Goal: Obtain resource: Download file/media

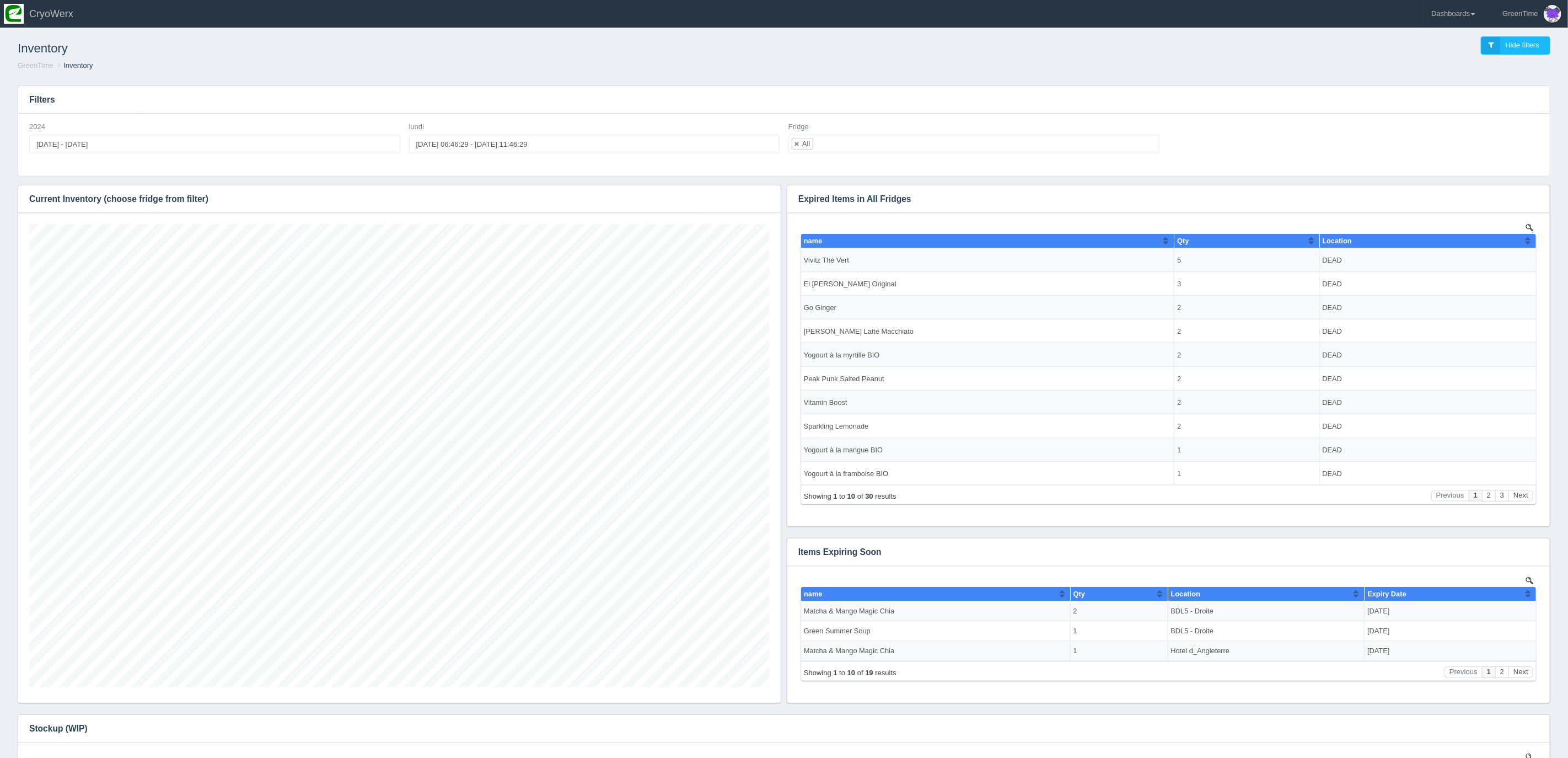
scroll to position [463, 740]
drag, startPoint x: 913, startPoint y: 93, endPoint x: 526, endPoint y: 46, distance: 389.8
click at [902, 94] on h3 "Filters" at bounding box center [783, 100] width 1531 height 28
click at [1455, 16] on link "Dashboards" at bounding box center [1453, 14] width 58 height 28
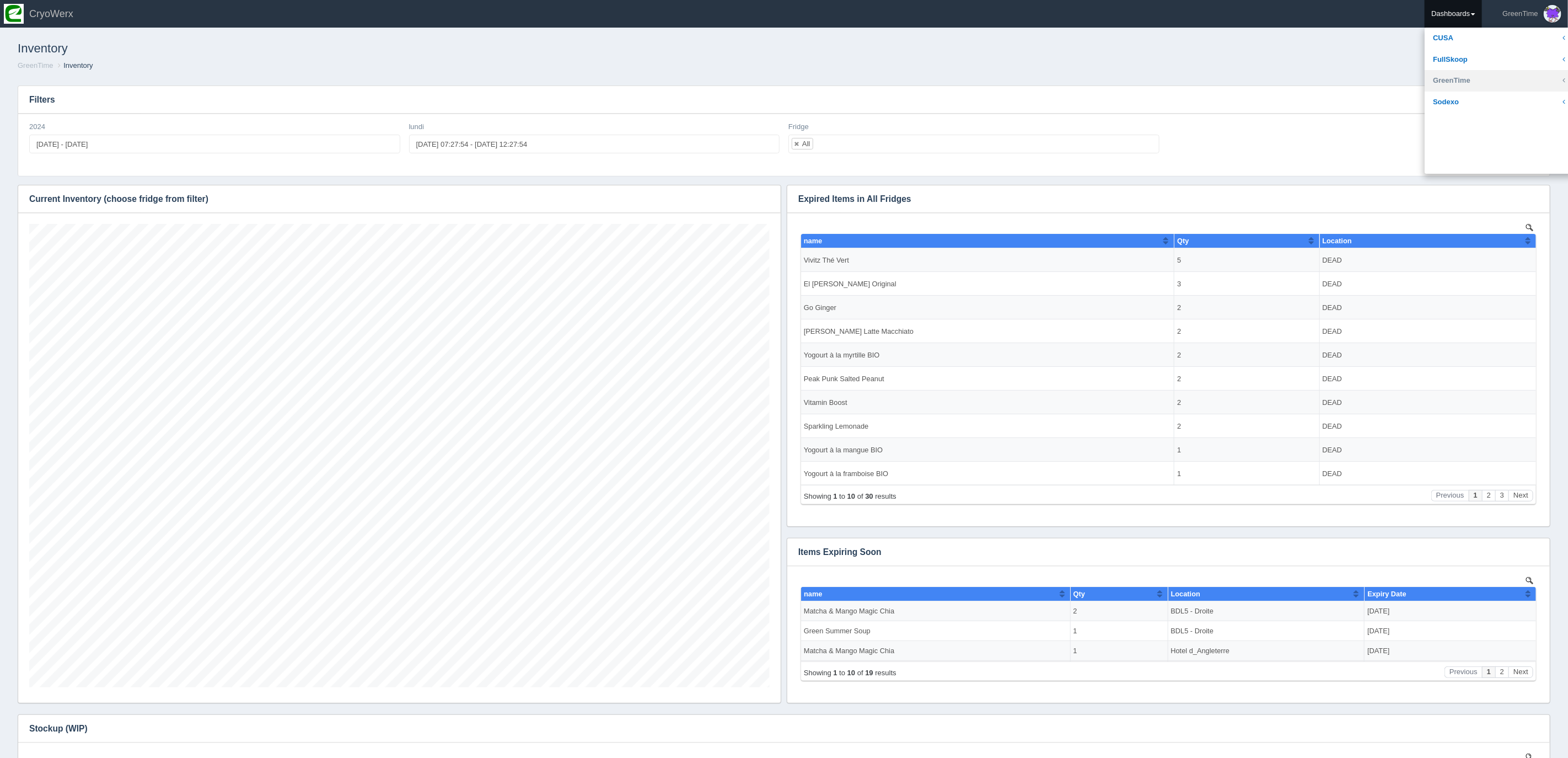
click at [1448, 83] on link "GreenTime" at bounding box center [1499, 81] width 149 height 21
click at [1314, 80] on div "Filters 2024 [DATE] - [DATE] lundi [DATE] 07:27:54 - [DATE] 12:27:54 Fridge All…" at bounding box center [783, 500] width 1550 height 848
click at [766, 197] on icon "button" at bounding box center [765, 198] width 7 height 7
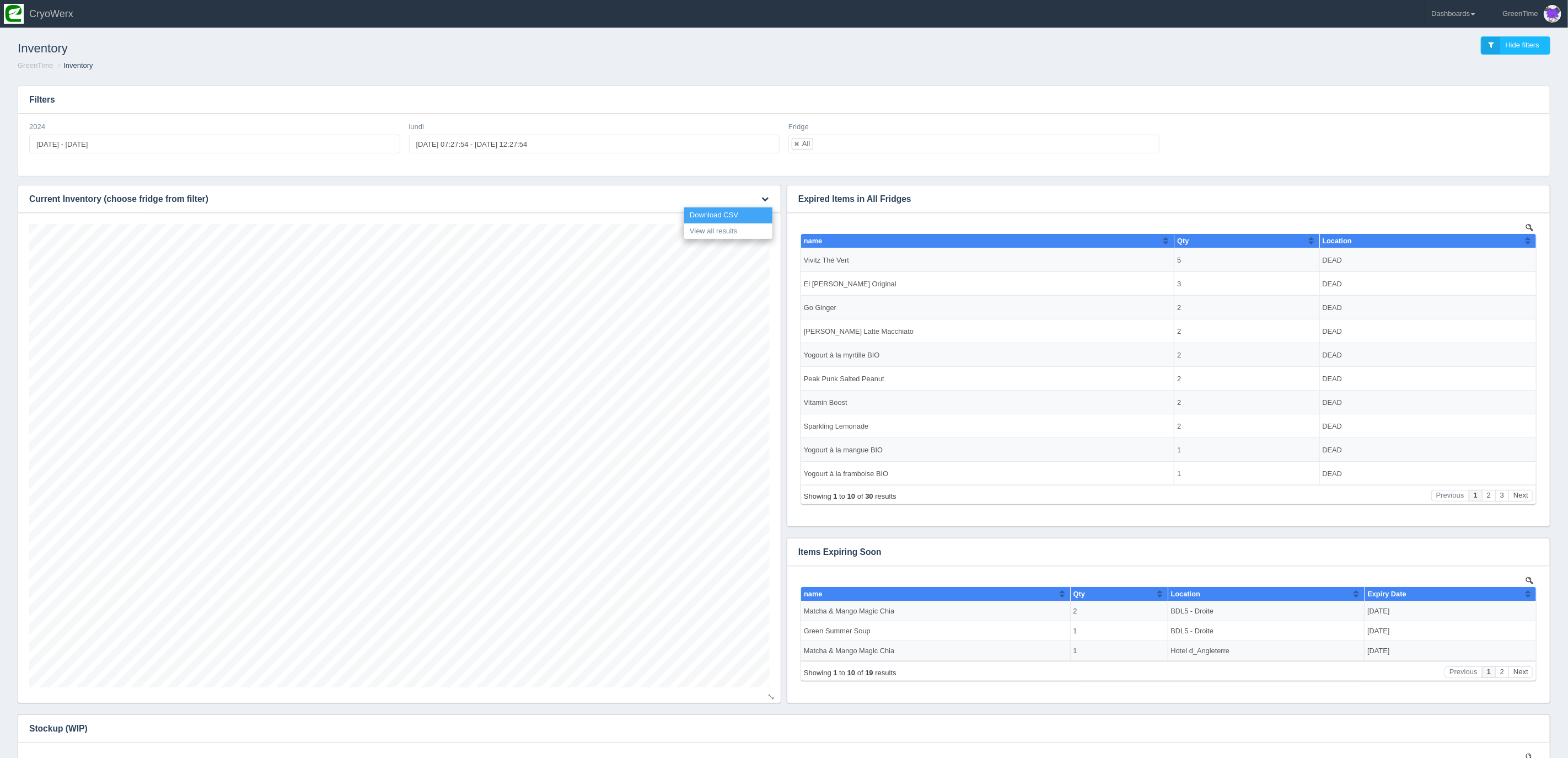
click at [726, 212] on link "Download CSV" at bounding box center [728, 215] width 88 height 16
drag, startPoint x: 1178, startPoint y: 72, endPoint x: 1397, endPoint y: 25, distance: 224.0
click at [1181, 71] on div "Inventory Hide filters GreenTime Inventory" at bounding box center [784, 53] width 1559 height 46
click at [1450, 12] on link "Dashboards" at bounding box center [1453, 14] width 58 height 28
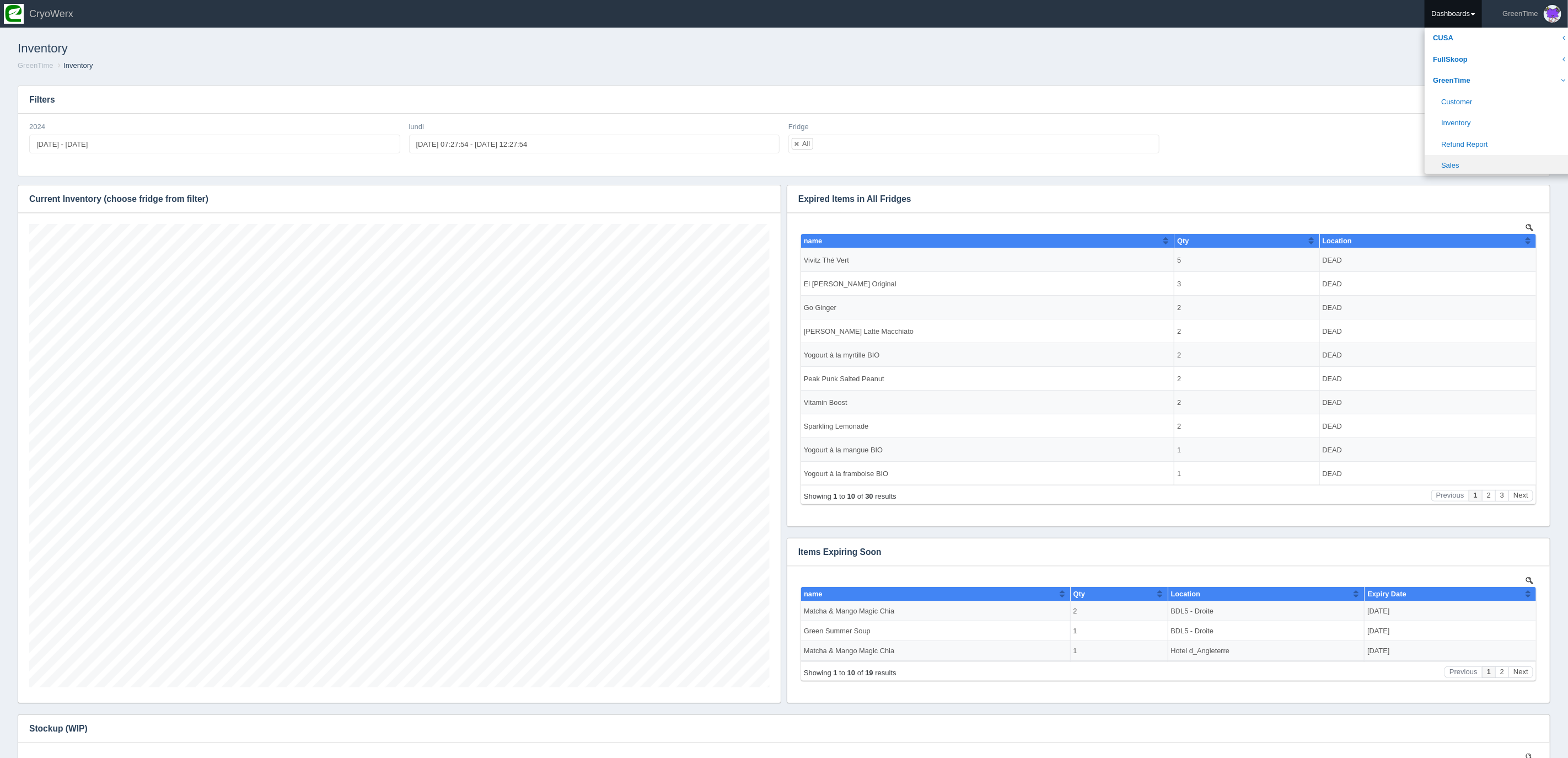
click at [1447, 161] on link "Sales" at bounding box center [1499, 166] width 149 height 21
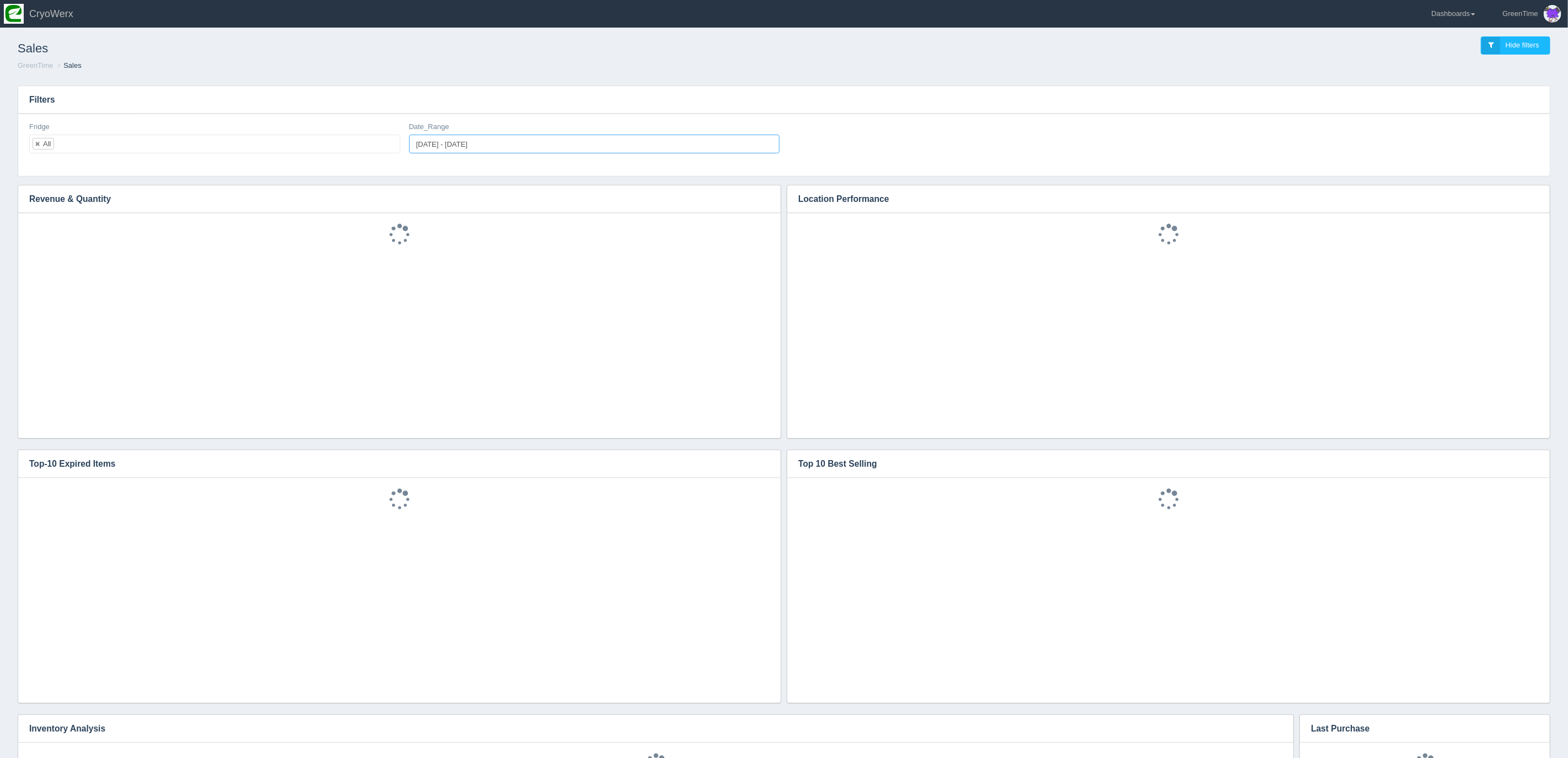
type input "2025-08-18"
click at [442, 140] on input "2025-08-18 - 2025-08-18" at bounding box center [594, 144] width 371 height 19
type input "2025-08-18"
type input "2025-08-19"
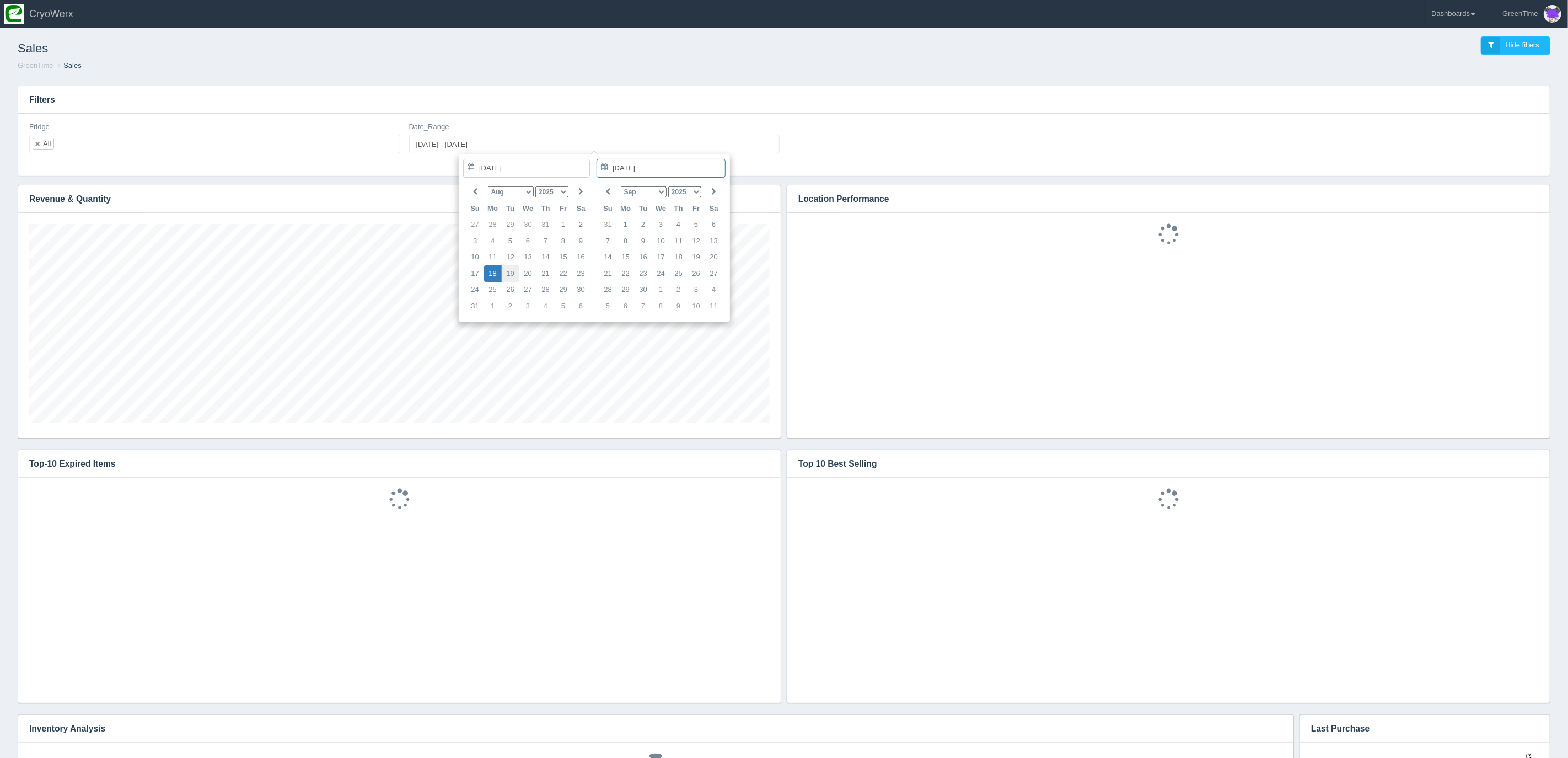
scroll to position [198, 740]
type input "2025-08-18 - 2025-08-19"
drag, startPoint x: 508, startPoint y: 272, endPoint x: 558, endPoint y: 270, distance: 50.0
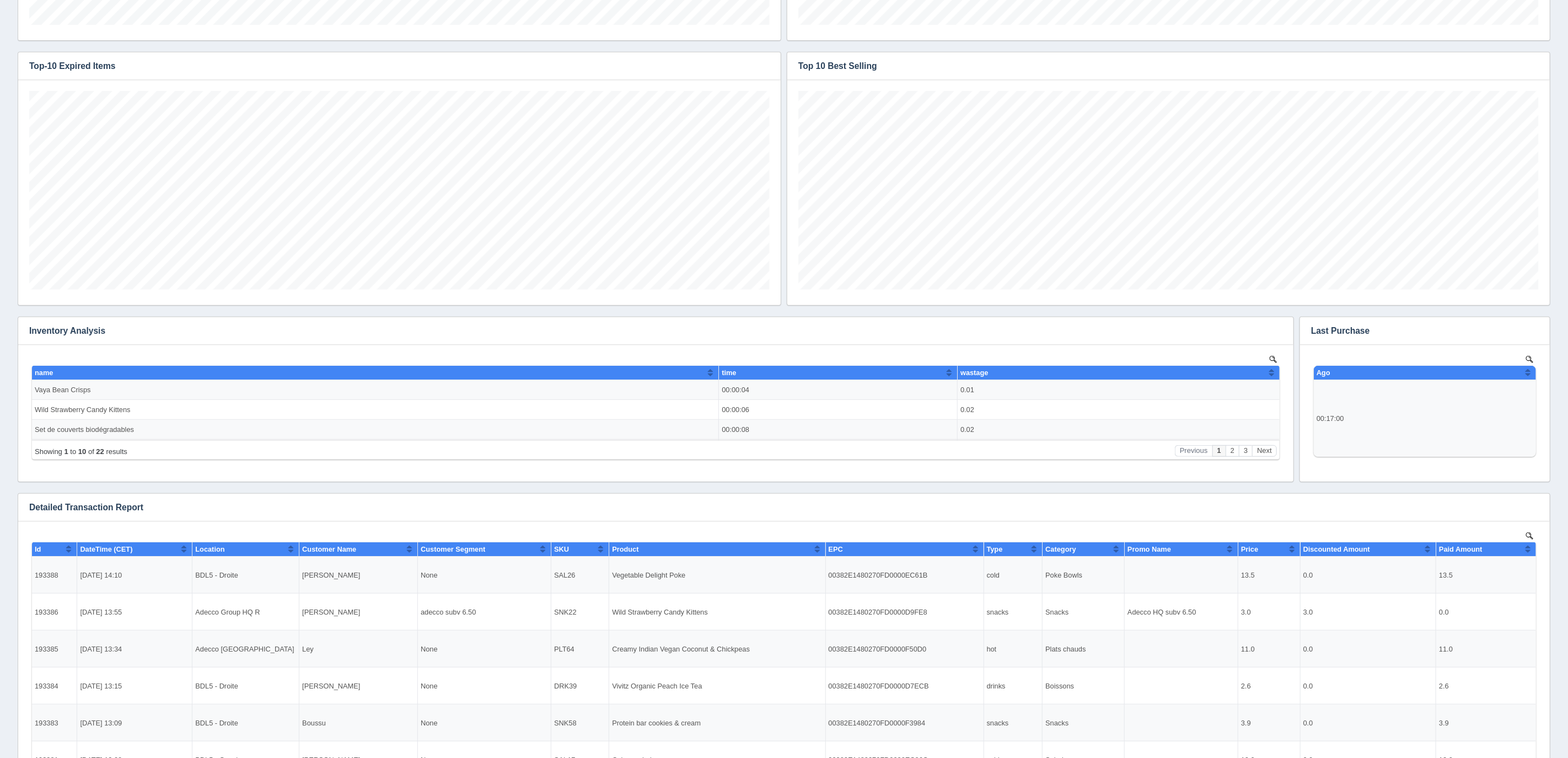
scroll to position [419, 0]
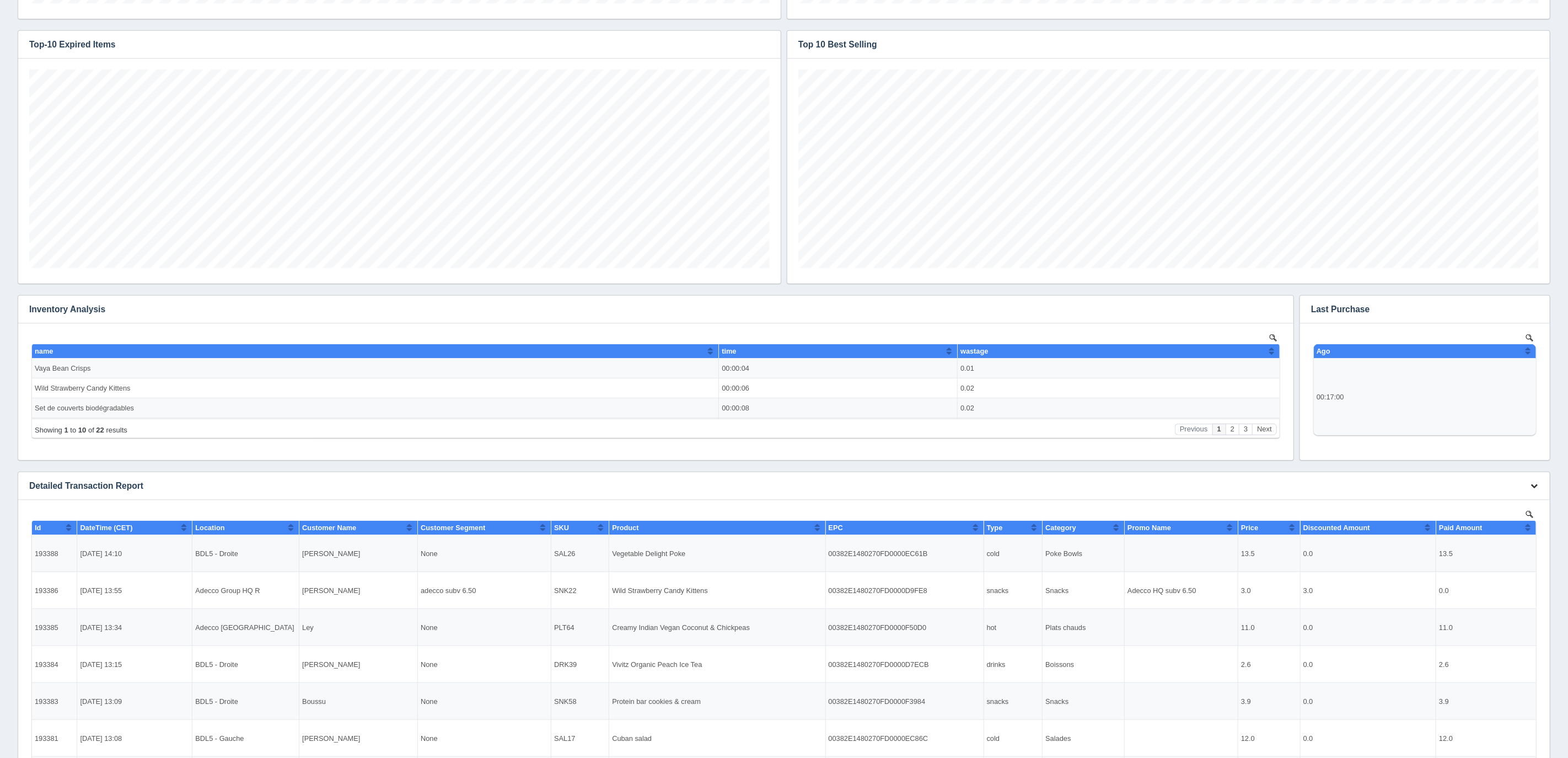
drag, startPoint x: 1538, startPoint y: 485, endPoint x: 1526, endPoint y: 486, distance: 12.0
click at [1537, 485] on button "button" at bounding box center [1534, 486] width 15 height 17
click at [1485, 503] on link "Download CSV" at bounding box center [1497, 502] width 88 height 16
click at [1041, 44] on h3 "Top 10 Best Selling" at bounding box center [1151, 44] width 729 height 28
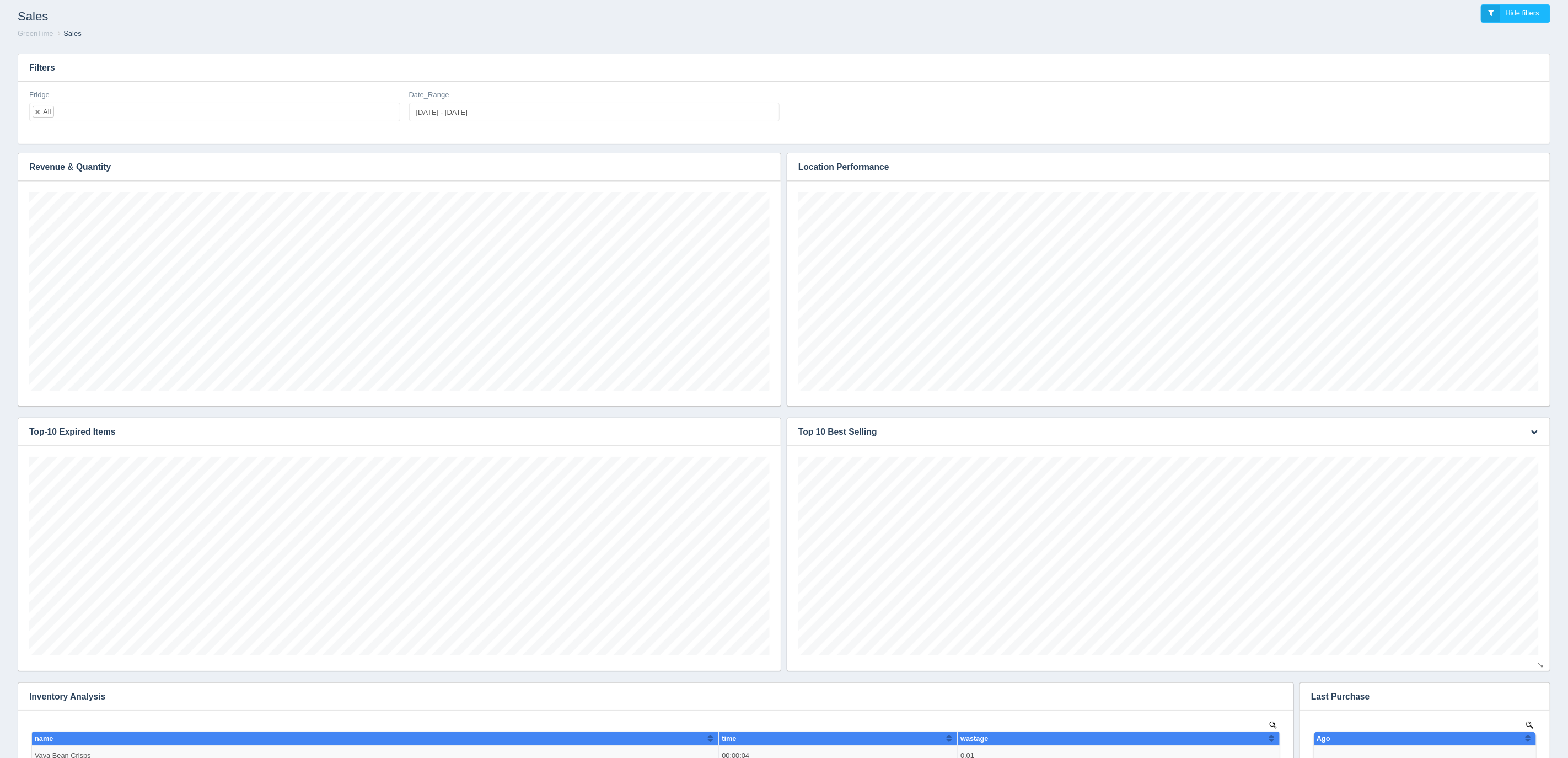
scroll to position [0, 0]
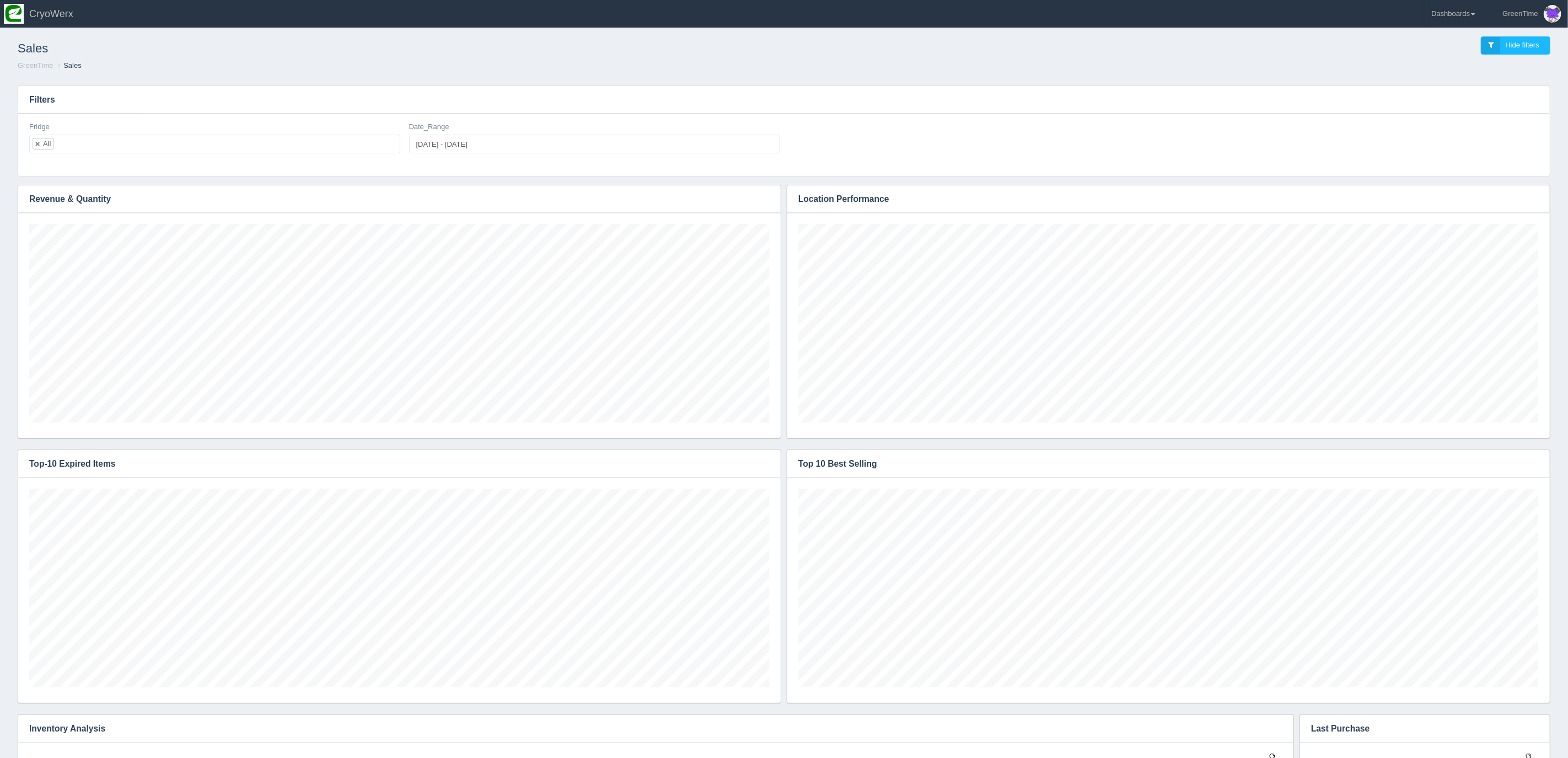
click at [698, 109] on h3 "Filters" at bounding box center [783, 100] width 1531 height 28
click at [317, 70] on ol "GreenTime Sales" at bounding box center [783, 66] width 1550 height 11
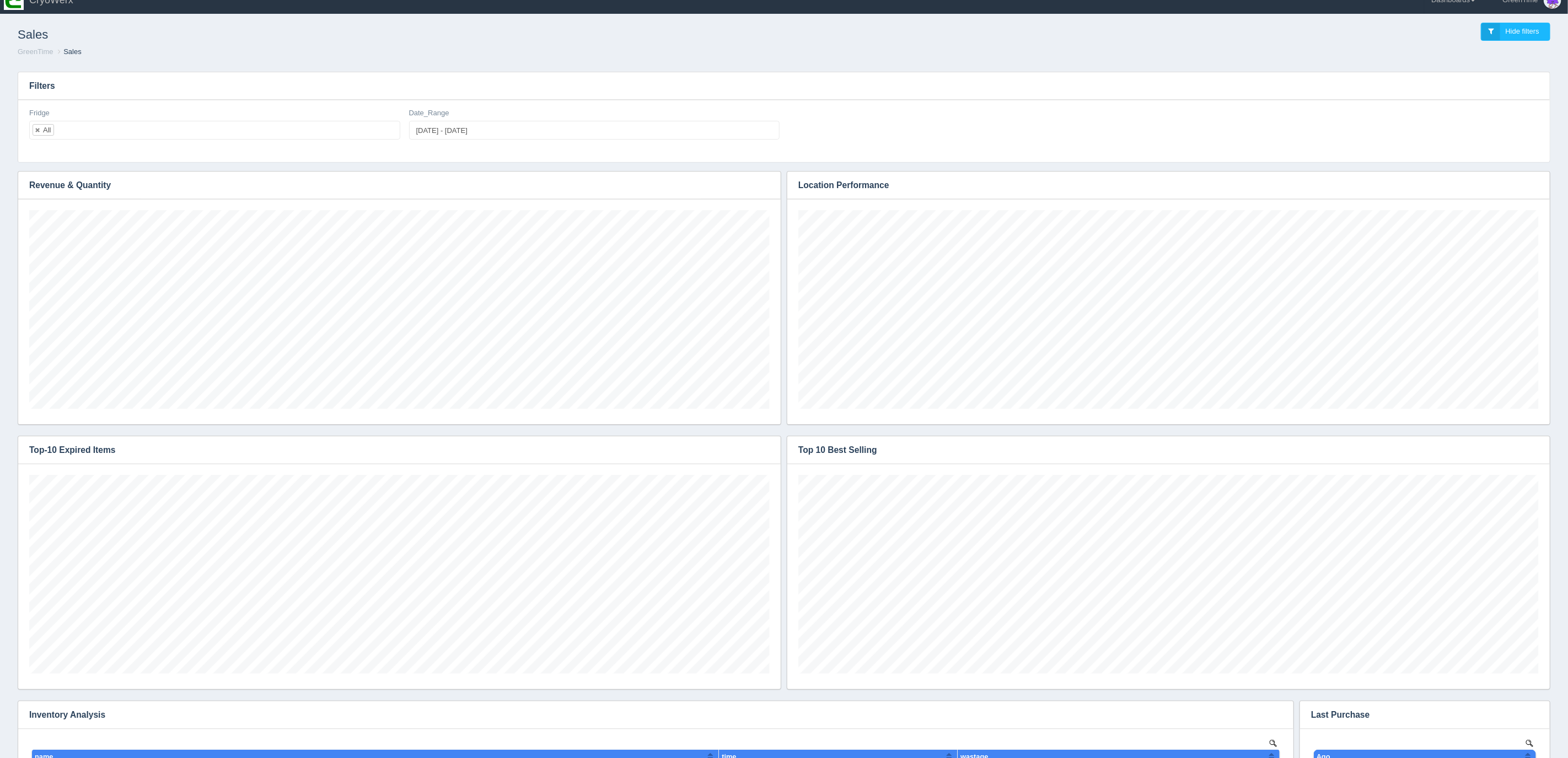
scroll to position [19, 0]
